Goal: Transaction & Acquisition: Download file/media

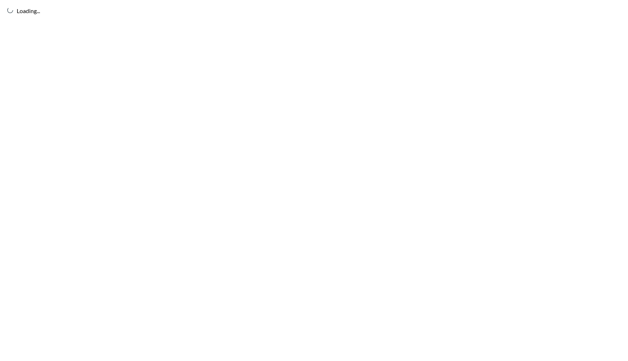
click at [109, 250] on div "Loading..." at bounding box center [314, 180] width 628 height 361
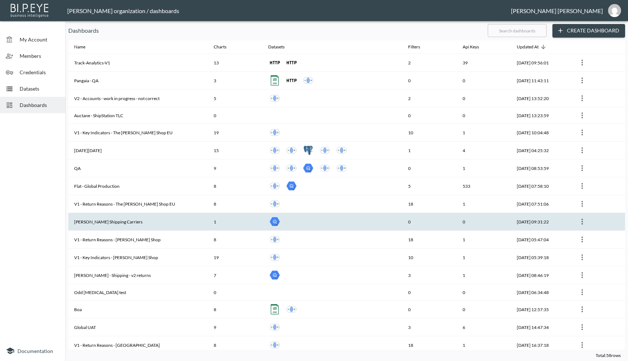
click at [95, 223] on th "[PERSON_NAME] Shipping Carriers" at bounding box center [138, 222] width 140 height 18
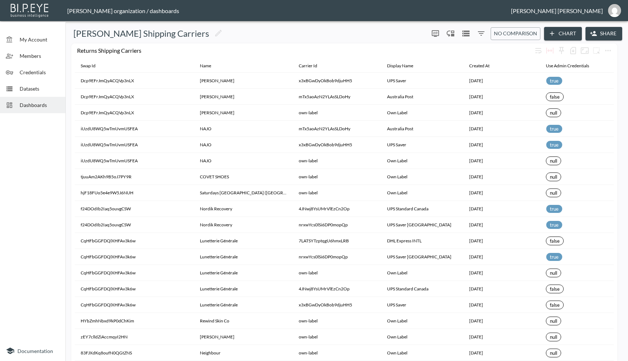
click at [477, 32] on icon "Filters" at bounding box center [481, 33] width 9 height 9
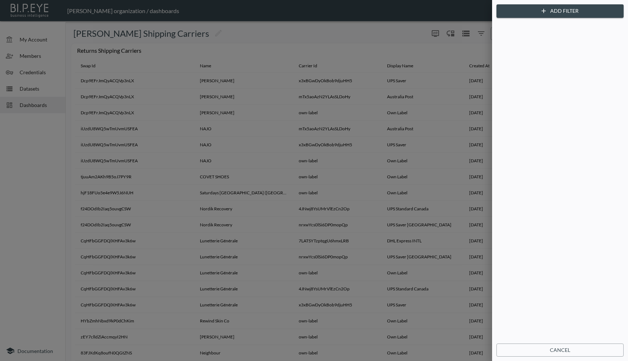
click at [565, 13] on button "Add Filter" at bounding box center [560, 10] width 127 height 13
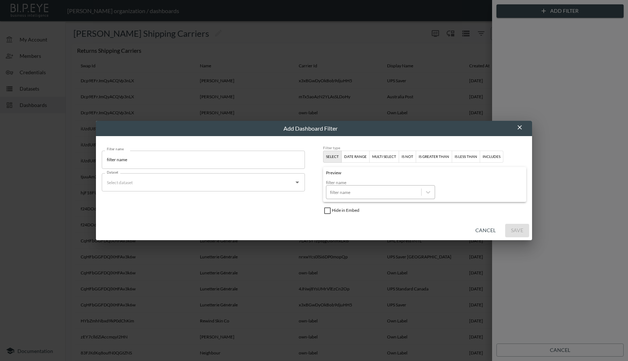
click at [358, 193] on div at bounding box center [374, 192] width 88 height 7
click at [433, 193] on div at bounding box center [428, 191] width 13 height 13
click at [429, 193] on icon at bounding box center [428, 191] width 7 height 7
click at [403, 188] on div "filter name" at bounding box center [373, 192] width 95 height 10
type input "c"
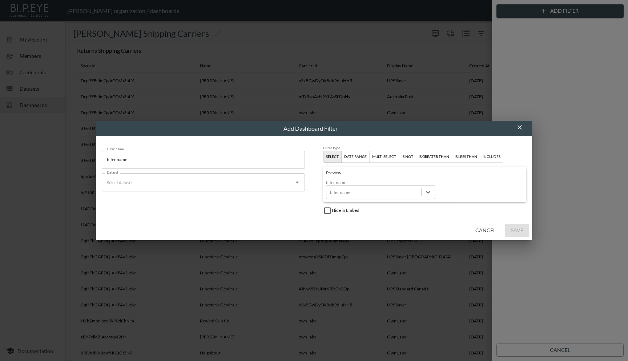
click at [481, 228] on button "Cancel" at bounding box center [486, 230] width 26 height 13
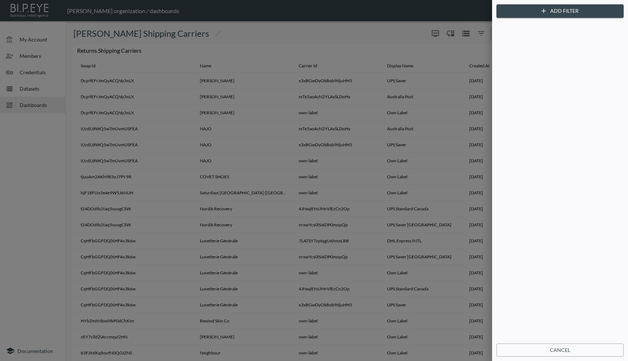
click at [517, 348] on button "Cancel" at bounding box center [560, 349] width 127 height 13
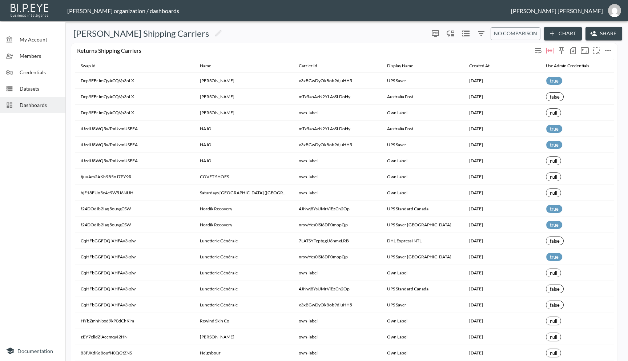
click at [574, 53] on icon "button" at bounding box center [573, 50] width 9 height 9
click at [546, 67] on li "Download CSV ( 1,316 Rows )" at bounding box center [531, 65] width 93 height 13
